Goal: Task Accomplishment & Management: Complete application form

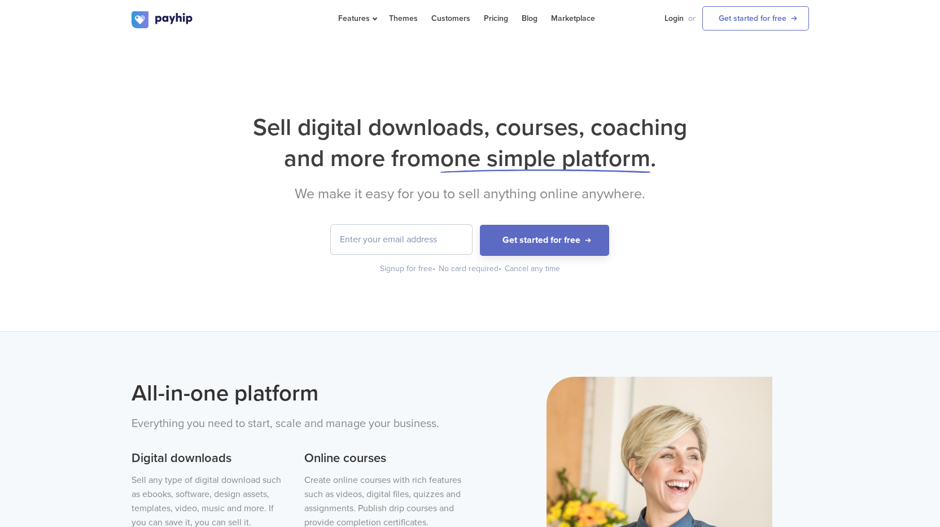
click at [424, 236] on input "email" at bounding box center [401, 239] width 141 height 29
type input "[EMAIL_ADDRESS][DOMAIN_NAME]"
click at [554, 239] on button "Get started for free" at bounding box center [544, 240] width 129 height 31
drag, startPoint x: 460, startPoint y: 239, endPoint x: 369, endPoint y: 243, distance: 91.5
click at [369, 243] on input "[EMAIL_ADDRESS][DOMAIN_NAME]" at bounding box center [401, 239] width 141 height 29
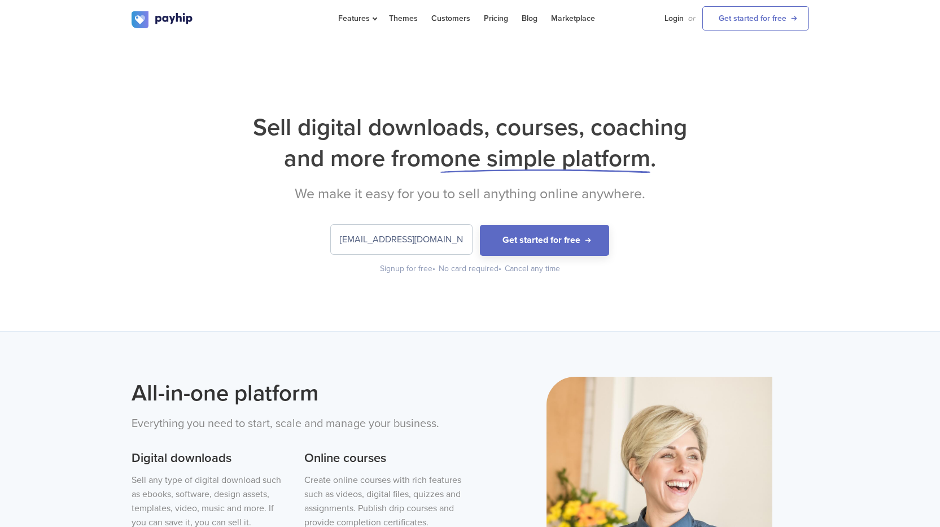
type input "[EMAIL_ADDRESS][DOMAIN_NAME]"
click at [480, 225] on button "Get started for free" at bounding box center [544, 240] width 129 height 31
